Goal: Task Accomplishment & Management: Complete application form

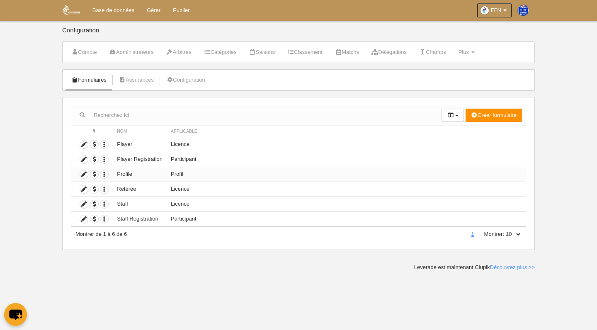
click at [147, 174] on td "Profile" at bounding box center [140, 174] width 54 height 15
click at [82, 175] on icon at bounding box center [84, 174] width 8 height 8
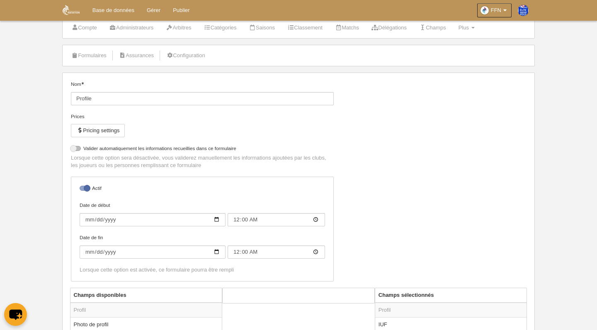
scroll to position [31, 0]
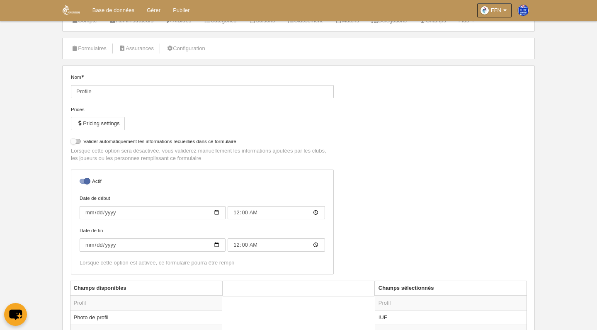
click at [79, 141] on div at bounding box center [76, 141] width 10 height 5
click at [77, 141] on input "checkbox" at bounding box center [73, 143] width 5 height 5
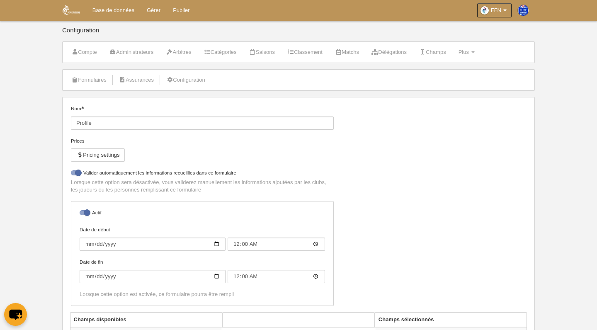
scroll to position [0, 0]
click at [80, 171] on div at bounding box center [76, 172] width 10 height 5
click at [77, 172] on input "checkbox" at bounding box center [73, 174] width 5 height 5
checkbox input "false"
click at [474, 52] on span at bounding box center [472, 52] width 3 height 2
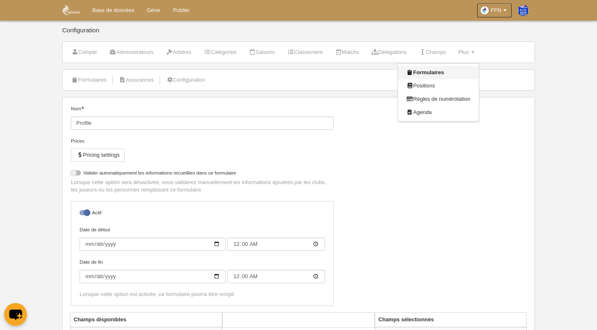
click at [466, 73] on link "Formulaires" at bounding box center [438, 72] width 80 height 13
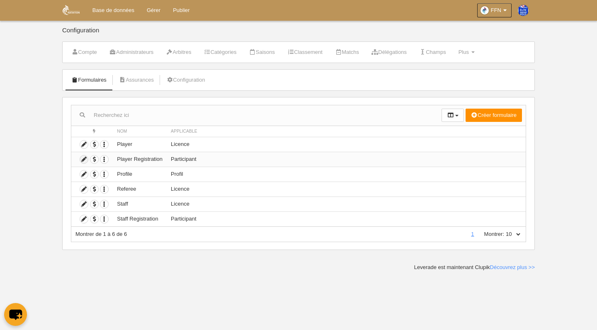
click at [87, 157] on icon at bounding box center [84, 159] width 8 height 8
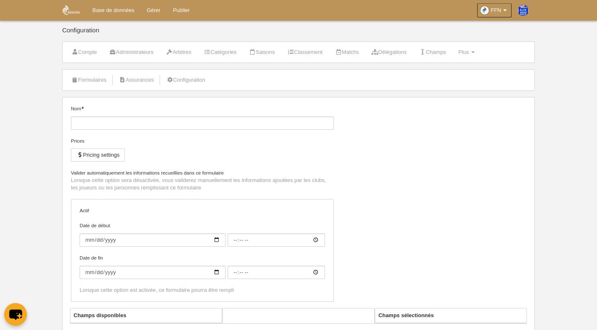
type input "Player Registration"
checkbox input "true"
type input "[DATE]"
type input "00:00"
type input "[DATE]"
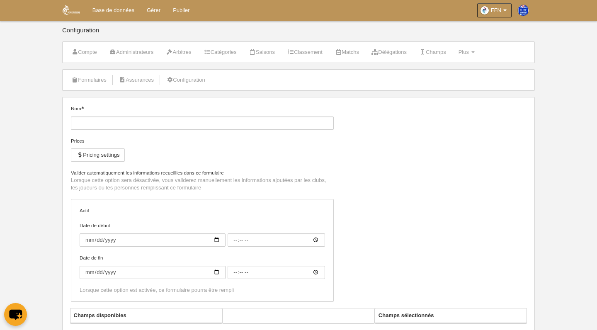
type input "00:00"
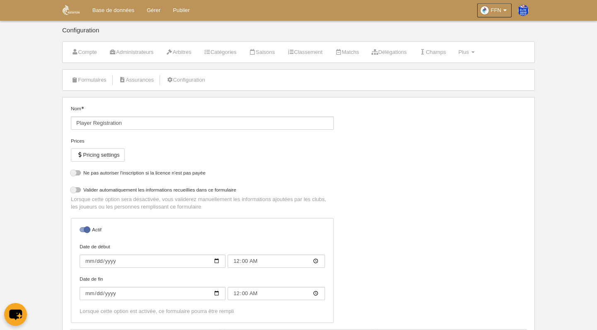
select select "selected"
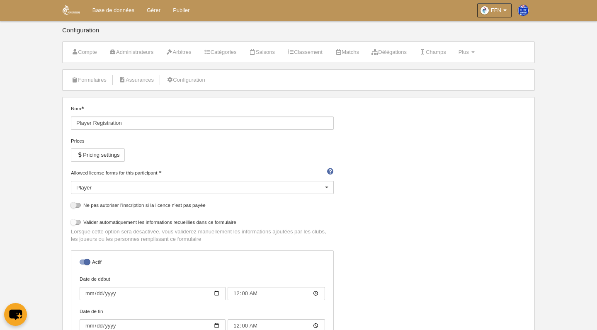
click at [80, 222] on div at bounding box center [76, 222] width 10 height 5
click at [77, 222] on input "checkbox" at bounding box center [73, 224] width 5 height 5
checkbox input "true"
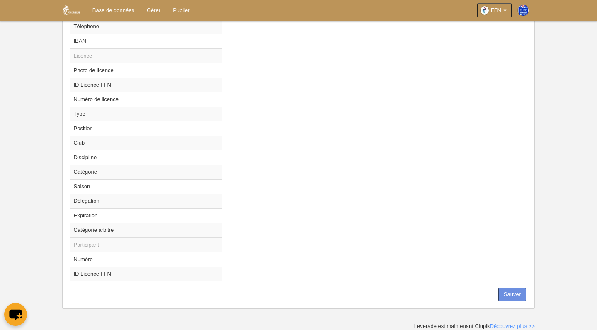
scroll to position [589, 0]
click at [504, 299] on button "Sauver" at bounding box center [512, 294] width 28 height 13
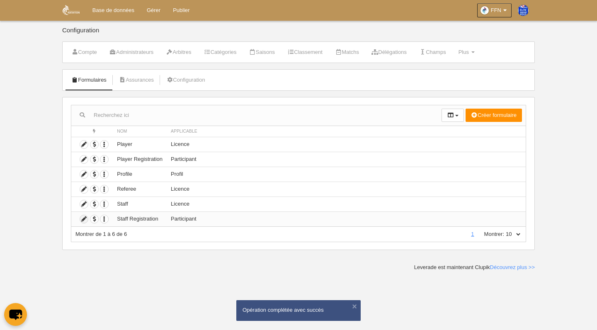
click at [83, 221] on icon at bounding box center [84, 219] width 8 height 8
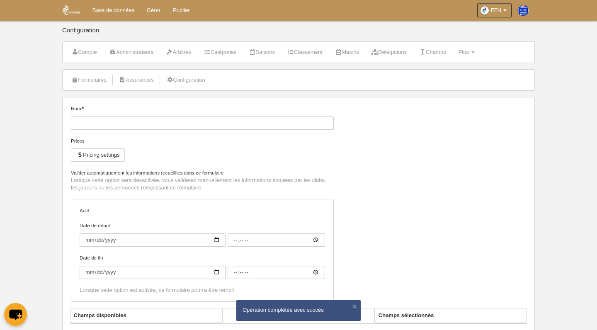
type input "Staff Registration"
checkbox input "true"
type input "[DATE]"
type input "00:00"
type input "[DATE]"
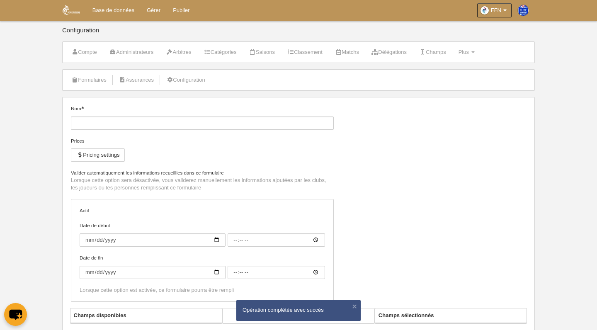
type input "00:00"
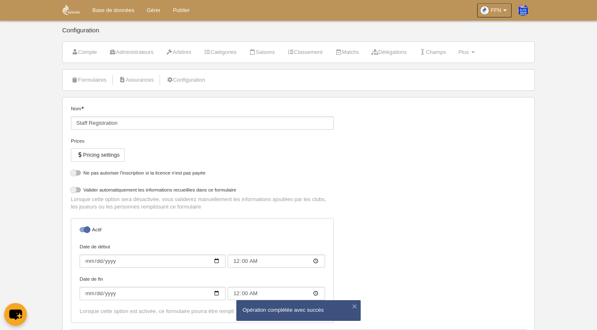
select select "selected"
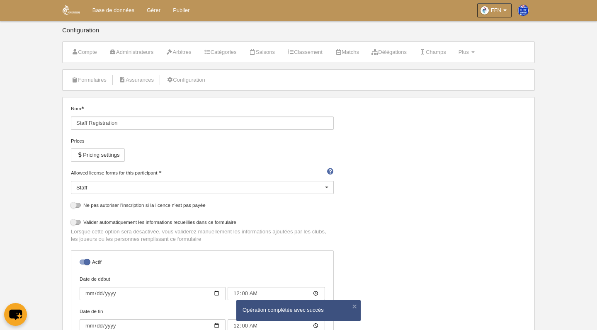
scroll to position [10, 0]
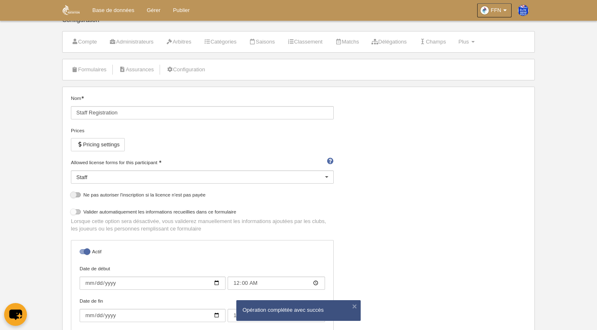
click at [75, 213] on div at bounding box center [76, 211] width 10 height 5
click at [75, 213] on input "checkbox" at bounding box center [73, 213] width 5 height 5
checkbox input "true"
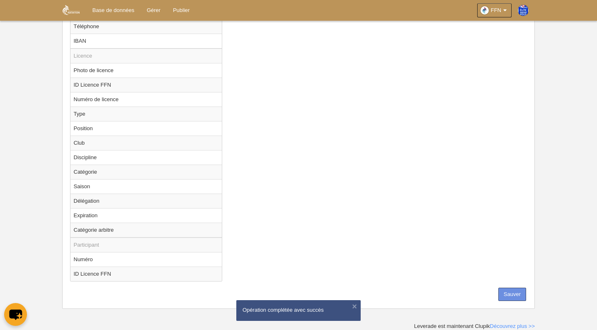
scroll to position [589, 0]
click at [517, 293] on button "Sauver" at bounding box center [512, 294] width 28 height 13
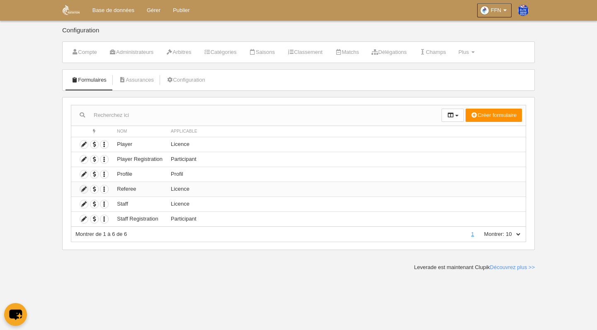
click at [85, 190] on icon at bounding box center [84, 189] width 8 height 8
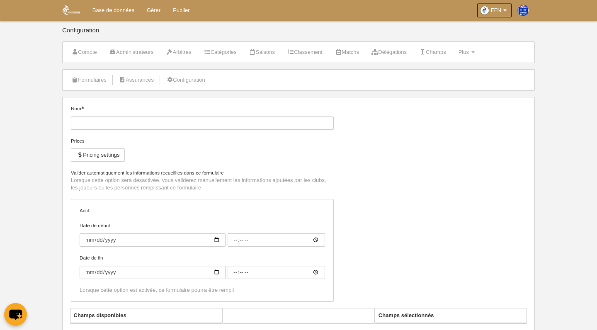
type input "Referee"
checkbox input "true"
type input "2023-09-01"
type input "00:00"
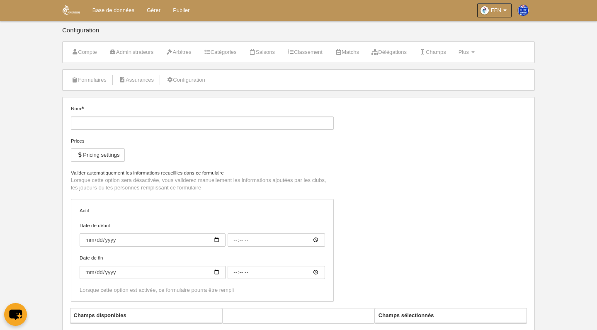
type input "[DATE]"
type input "00:00"
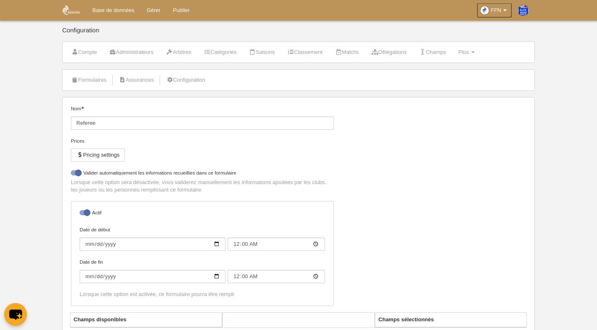
select select "selected"
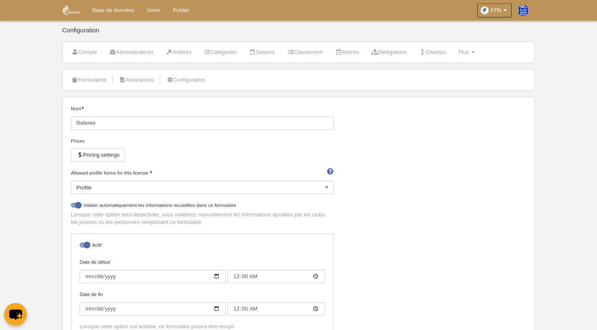
click at [32, 202] on body "Base de données Gérer Publier FFN Réglages généraux Aller à mon domaine DAVID A…" at bounding box center [298, 165] width 597 height 330
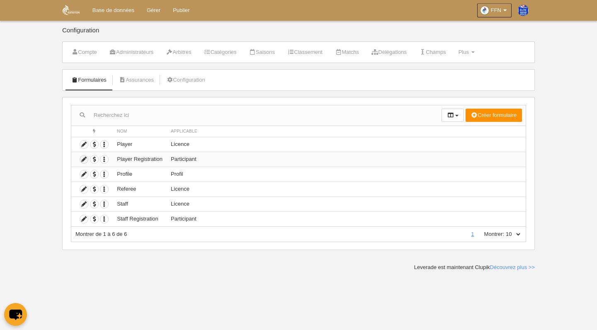
click at [83, 159] on icon at bounding box center [84, 159] width 8 height 8
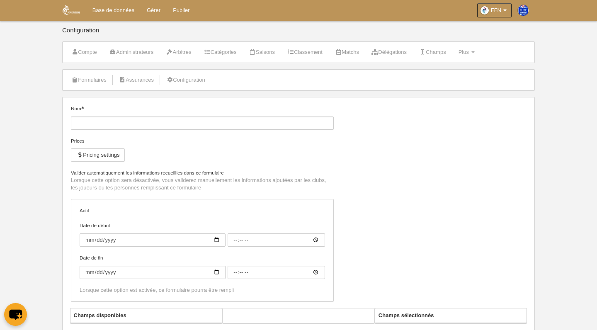
type input "Player Registration"
checkbox input "true"
type input "[DATE]"
type input "00:00"
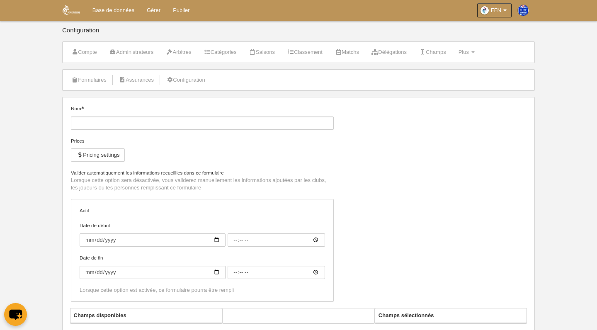
type input "[DATE]"
type input "00:00"
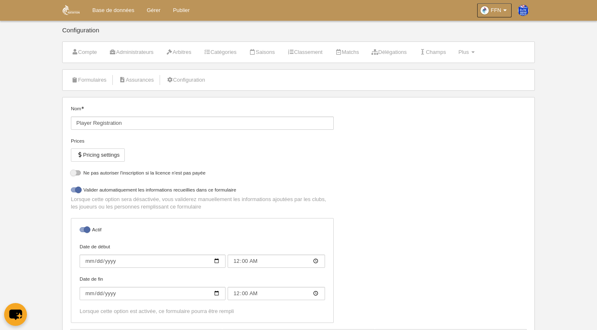
select select "selected"
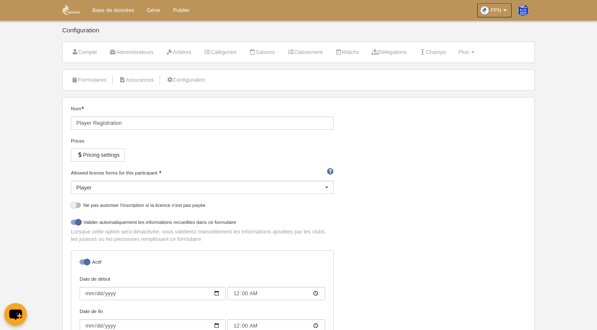
click at [43, 56] on body "Base de données Gérer Publier FFN Réglages généraux Aller à mon domaine DAVID A…" at bounding box center [298, 165] width 597 height 330
click at [486, 166] on div "Nom Player Registration Prices Pricing settings Allowed license forms for this …" at bounding box center [298, 233] width 461 height 256
click at [150, 12] on link "Gérer" at bounding box center [153, 10] width 26 height 21
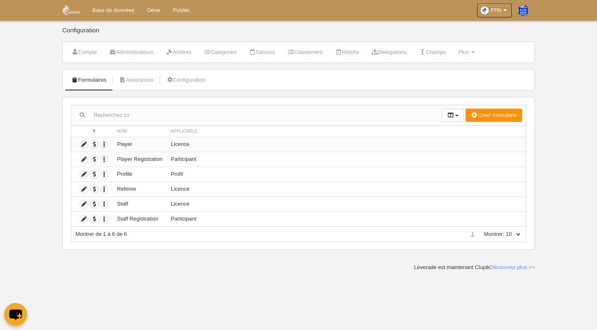
click at [84, 145] on icon at bounding box center [84, 144] width 8 height 8
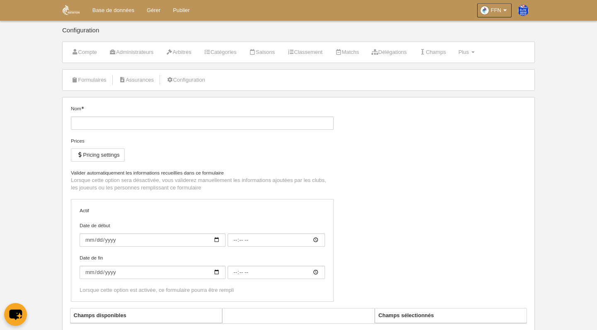
type input "Player"
checkbox input "true"
type input "[DATE]"
type input "00:00"
type input "[DATE]"
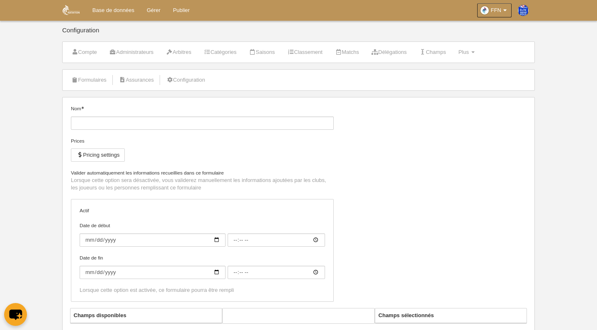
type input "00:00"
select select "selected"
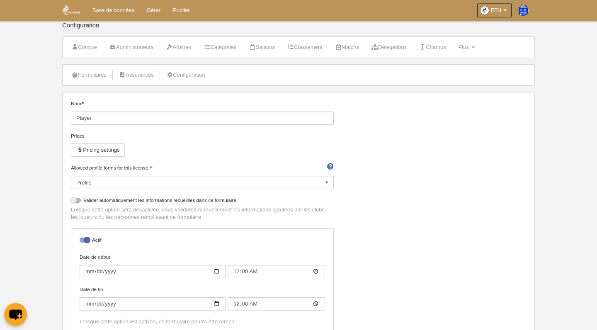
scroll to position [6, 0]
click at [188, 48] on link "Arbitres" at bounding box center [178, 46] width 34 height 12
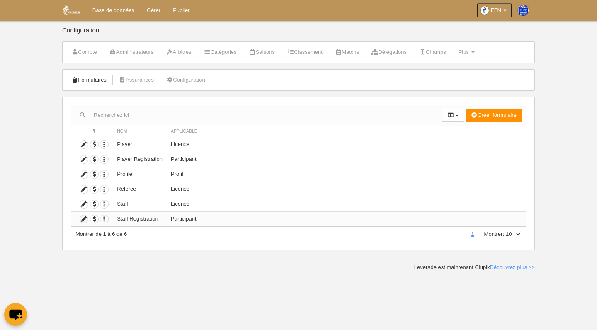
click at [85, 221] on icon at bounding box center [84, 219] width 8 height 8
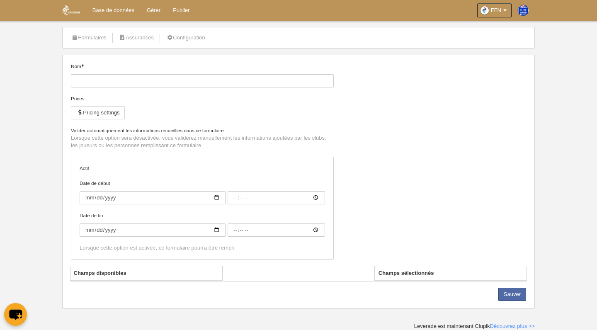
type input "Staff Registration"
checkbox input "true"
type input "[DATE]"
type input "00:00"
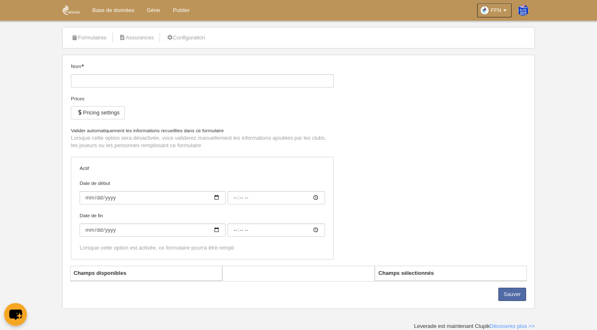
type input "[DATE]"
type input "00:00"
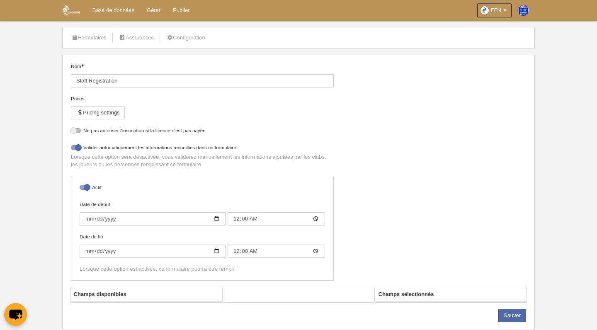
scroll to position [42, 0]
select select "selected"
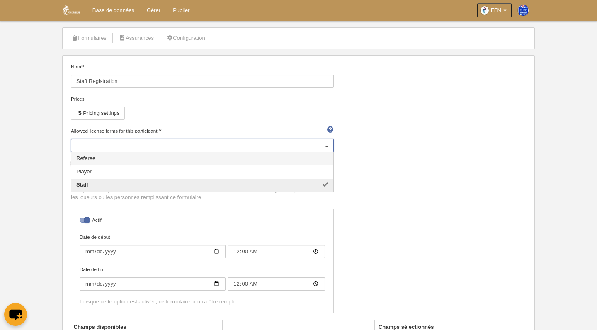
click at [324, 146] on div at bounding box center [326, 145] width 13 height 13
click at [505, 9] on icon at bounding box center [504, 10] width 7 height 8
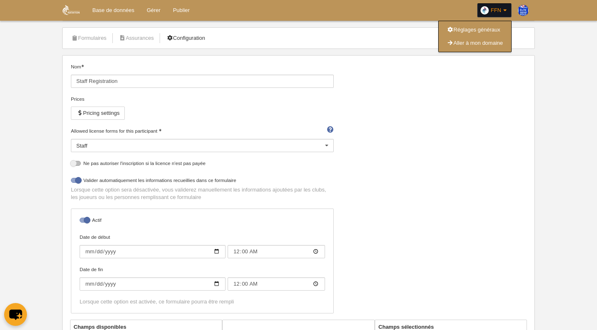
click at [190, 35] on link "Configuration" at bounding box center [186, 38] width 48 height 12
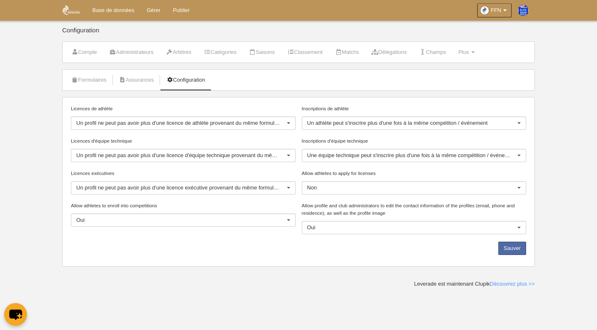
click at [287, 122] on div at bounding box center [288, 123] width 13 height 13
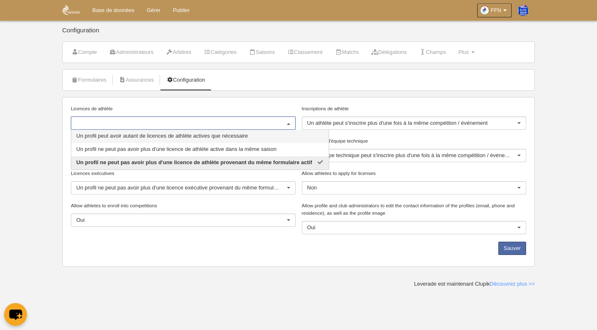
click at [271, 103] on div "Licences de athlète Un profil peut avoir autant de licences de athlète actives …" at bounding box center [298, 181] width 472 height 169
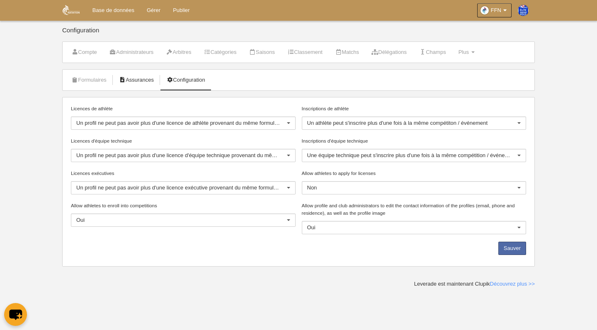
click at [135, 80] on link "Assurances" at bounding box center [136, 80] width 44 height 12
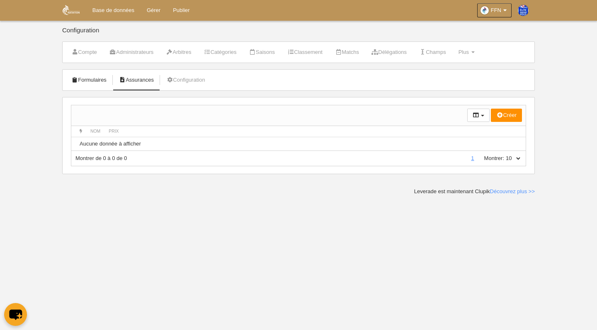
click at [101, 79] on link "Formulaires" at bounding box center [89, 80] width 44 height 12
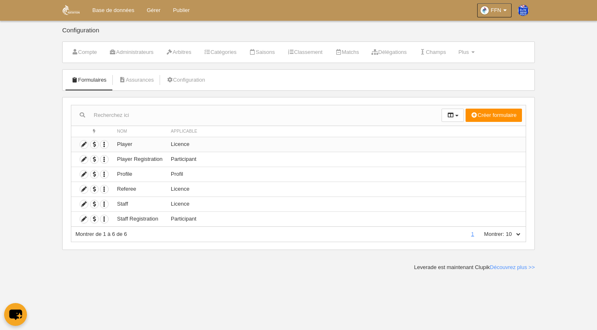
click at [157, 143] on td "Player" at bounding box center [140, 144] width 54 height 15
click at [82, 145] on icon at bounding box center [84, 144] width 8 height 8
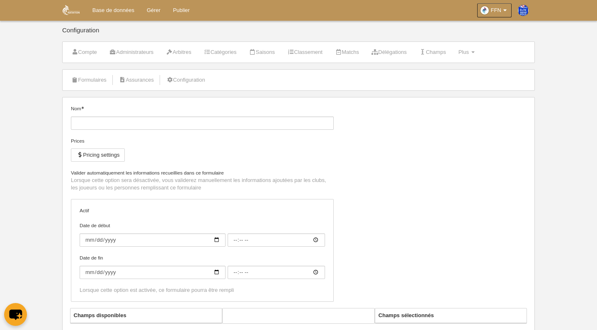
type input "Player"
checkbox input "true"
type input "[DATE]"
type input "00:00"
type input "[DATE]"
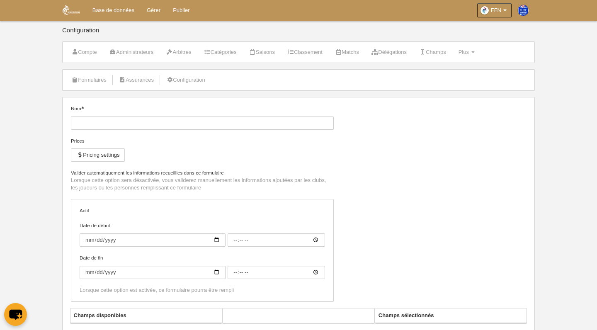
type input "00:00"
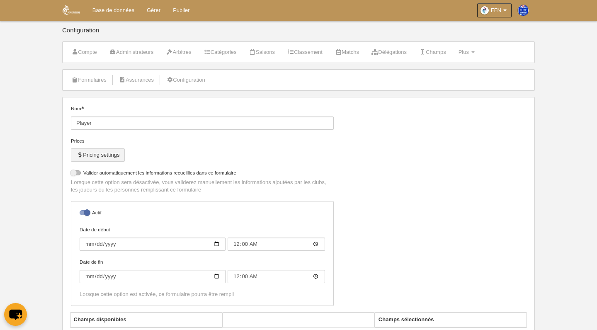
select select "selected"
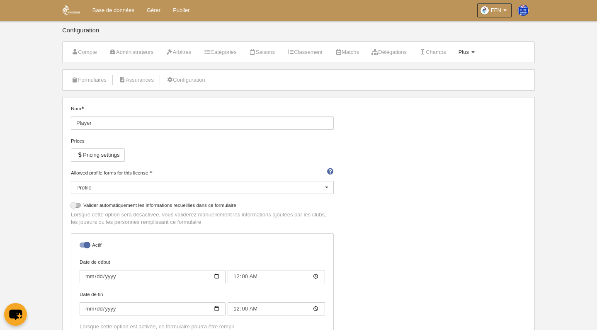
click at [479, 51] on link "Plus Menu" at bounding box center [466, 52] width 25 height 12
click at [455, 73] on link "Formulaires" at bounding box center [438, 72] width 80 height 13
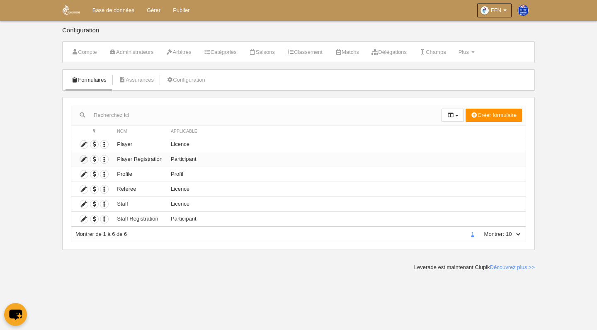
click at [84, 159] on icon at bounding box center [84, 159] width 8 height 8
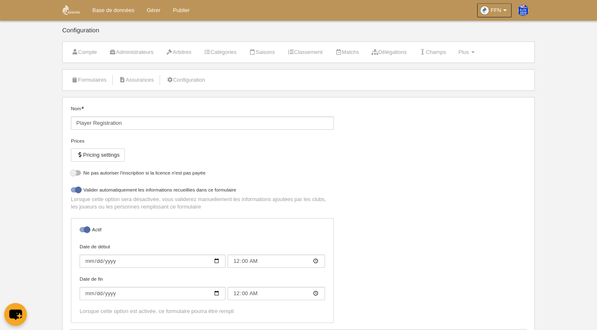
select select "selected"
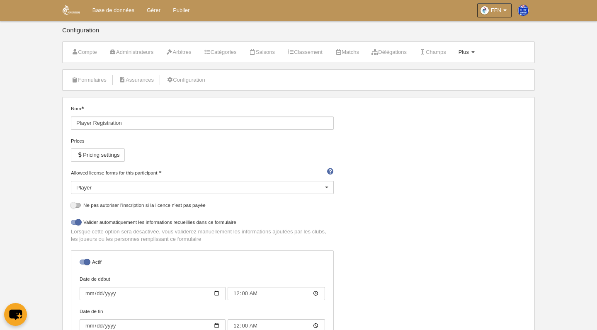
click at [469, 52] on span "Plus" at bounding box center [463, 52] width 10 height 6
click at [448, 73] on link "Formulaires" at bounding box center [438, 72] width 80 height 13
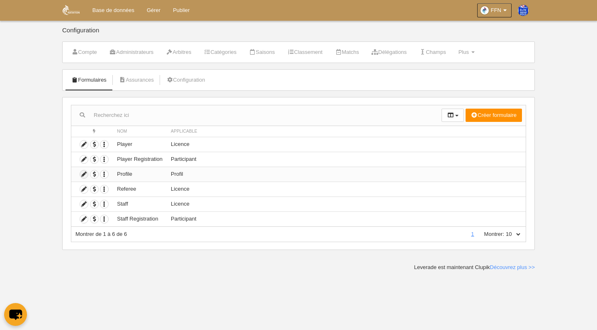
click at [82, 175] on icon at bounding box center [84, 174] width 8 height 8
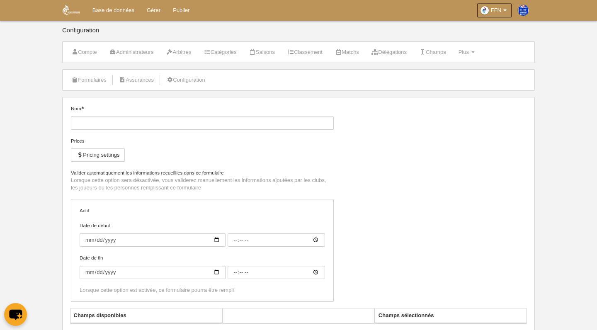
type input "Profile"
checkbox input "true"
type input "[DATE]"
type input "00:00"
type input "[DATE]"
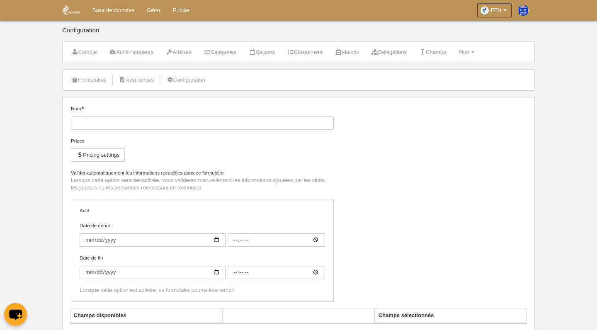
type input "00:00"
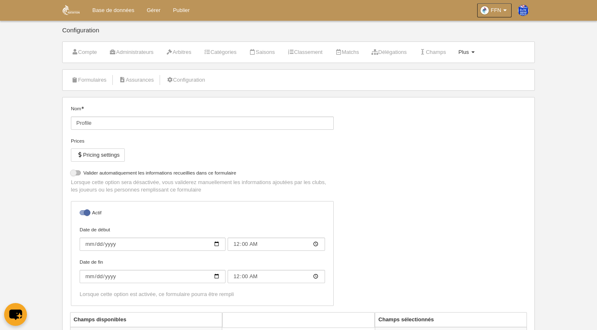
click at [479, 50] on link "Plus Menu" at bounding box center [466, 52] width 25 height 12
click at [447, 74] on link "Formulaires" at bounding box center [438, 72] width 80 height 13
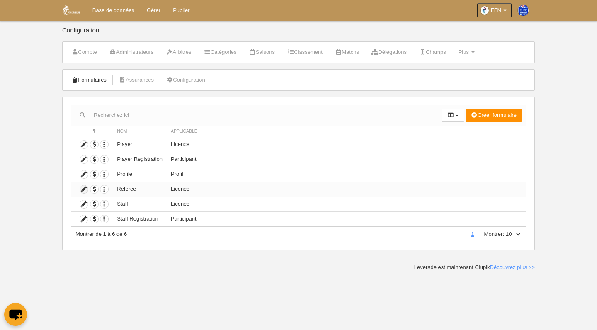
click at [84, 191] on icon at bounding box center [84, 189] width 8 height 8
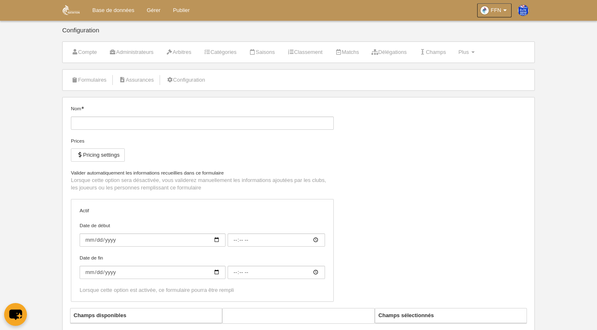
type input "Referee"
checkbox input "true"
type input "2023-09-01"
type input "00:00"
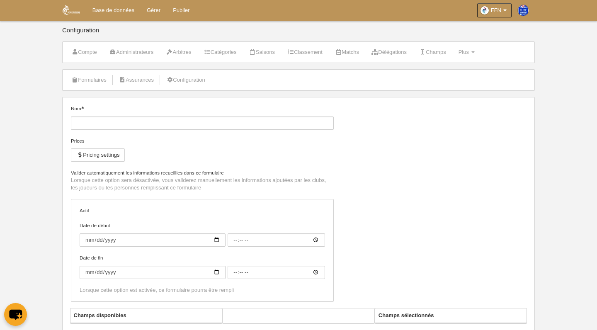
type input "[DATE]"
type input "00:00"
select select "selected"
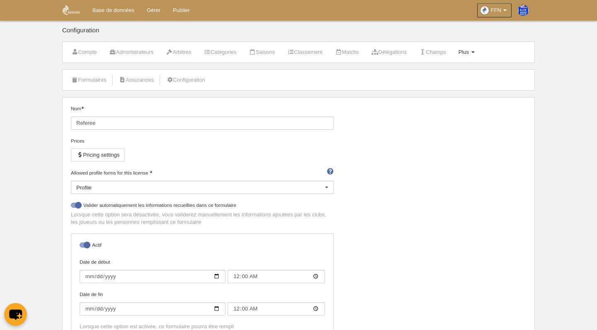
click at [469, 52] on span "Plus" at bounding box center [463, 52] width 10 height 6
click at [452, 68] on link "Formulaires" at bounding box center [438, 72] width 80 height 13
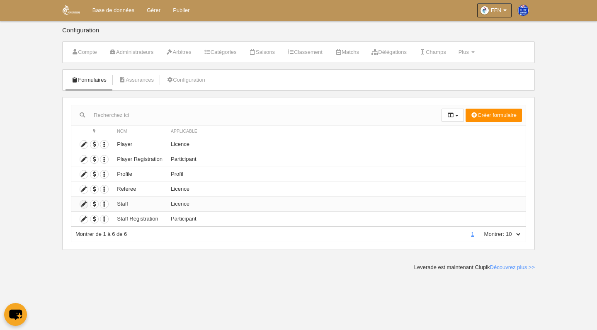
click at [86, 206] on icon at bounding box center [84, 204] width 8 height 8
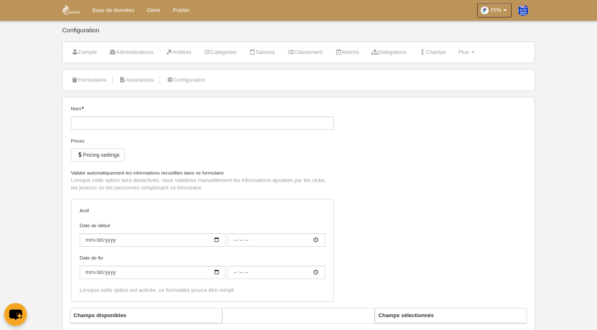
type input "Staff"
checkbox input "true"
type input "[DATE]"
type input "00:00"
type input "[DATE]"
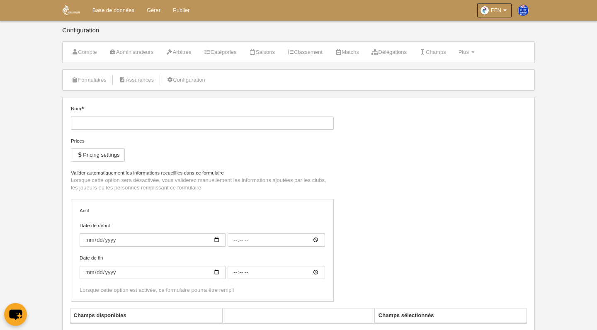
type input "00:00"
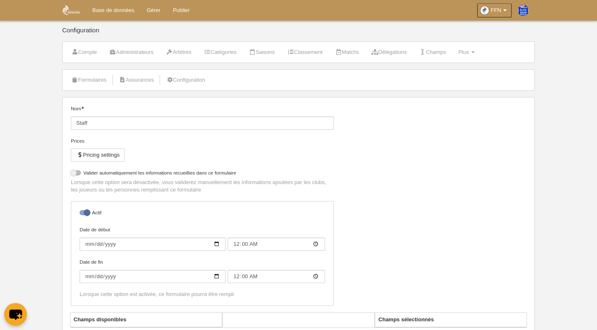
select select "selected"
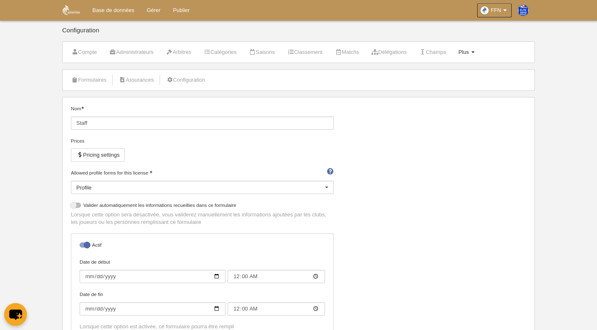
click at [474, 53] on span at bounding box center [472, 52] width 3 height 2
click at [452, 69] on link "Formulaires" at bounding box center [438, 72] width 80 height 13
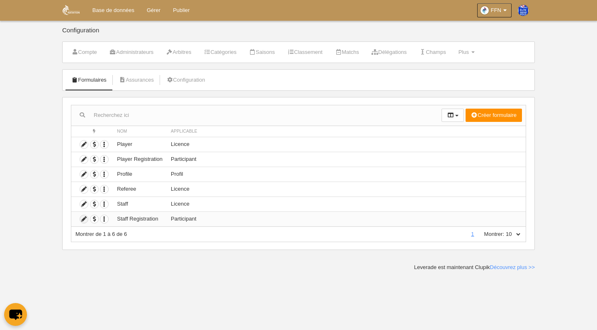
click at [83, 222] on icon at bounding box center [84, 219] width 8 height 8
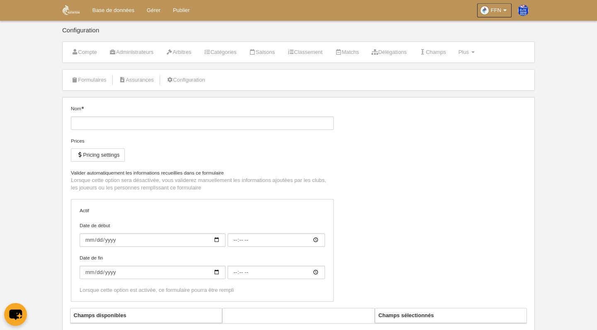
type input "Staff Registration"
checkbox input "true"
type input "[DATE]"
type input "00:00"
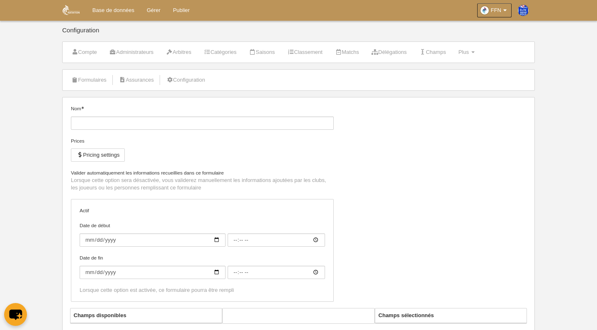
type input "[DATE]"
type input "00:00"
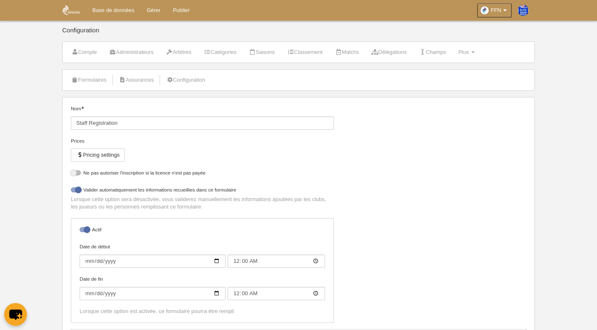
select select "selected"
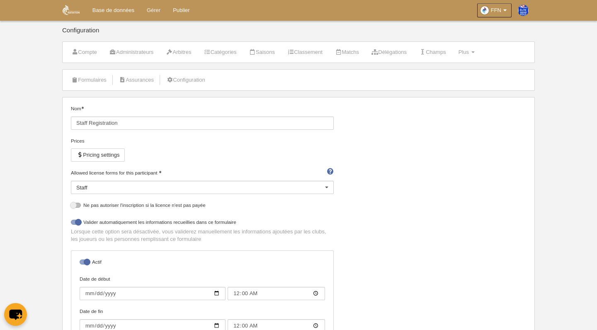
click at [150, 10] on link "Gérer" at bounding box center [153, 10] width 26 height 21
